Goal: Navigation & Orientation: Find specific page/section

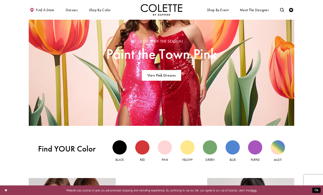
scroll to position [297, 0]
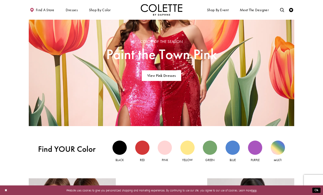
click at [42, 11] on span "Find a store" at bounding box center [45, 10] width 19 height 4
click at [49, 9] on span "Find a store" at bounding box center [45, 10] width 19 height 4
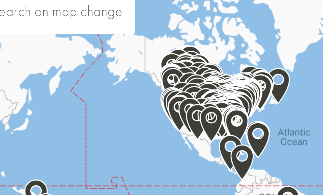
click at [162, 20] on div "Map with store locations" at bounding box center [228, 67] width 132 height 94
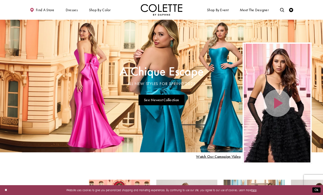
click at [49, 11] on span "Find a store" at bounding box center [45, 10] width 19 height 4
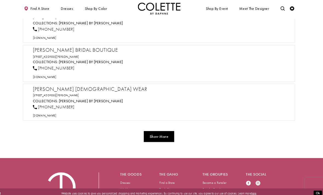
scroll to position [1895, 0]
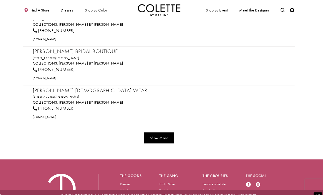
click at [148, 129] on button "Show More" at bounding box center [161, 134] width 29 height 11
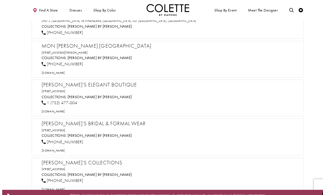
scroll to position [8324, 0]
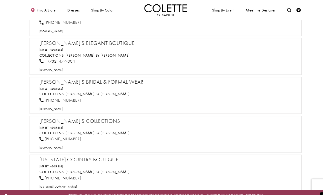
click at [77, 191] on h2 "Muse Boutique & Bridal Studio" at bounding box center [163, 194] width 250 height 6
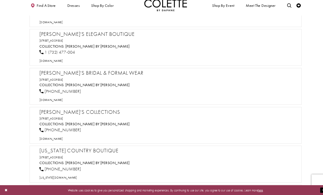
click at [114, 187] on h2 "Muse Boutique & Bridal Studio" at bounding box center [163, 190] width 250 height 6
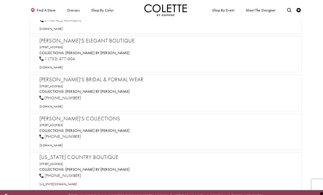
scroll to position [8320, 0]
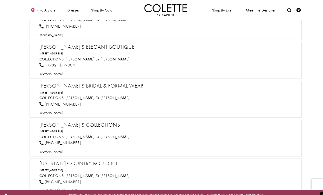
click at [0, 0] on span "PROM DRESSES" at bounding box center [0, 0] width 0 height 0
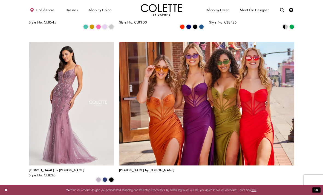
scroll to position [848, 0]
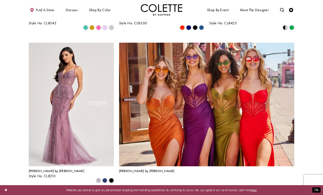
click at [155, 192] on span "2" at bounding box center [154, 194] width 2 height 4
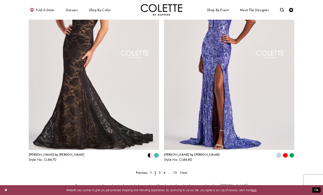
scroll to position [779, 0]
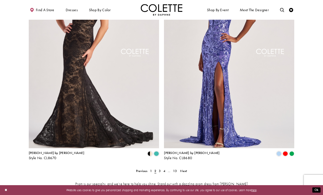
click at [156, 168] on span "2" at bounding box center [155, 171] width 4 height 6
click at [159, 169] on span "3" at bounding box center [160, 171] width 2 height 4
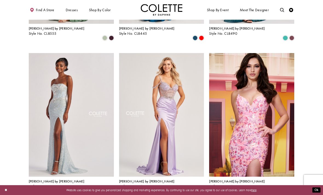
scroll to position [224, 0]
